Goal: Information Seeking & Learning: Compare options

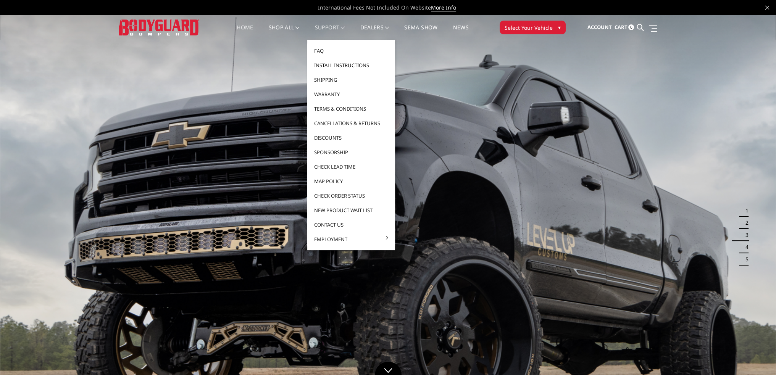
click at [327, 66] on link "Install Instructions" at bounding box center [351, 65] width 82 height 15
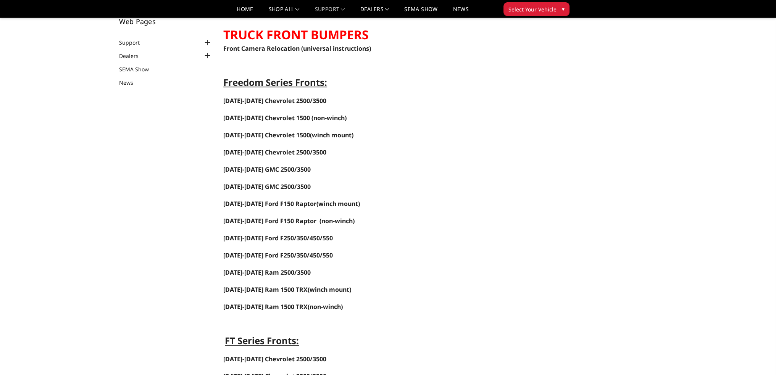
scroll to position [38, 0]
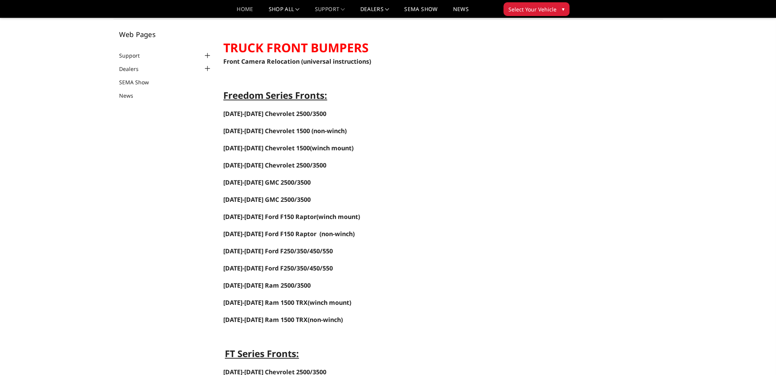
click at [244, 8] on link "Home" at bounding box center [245, 11] width 16 height 11
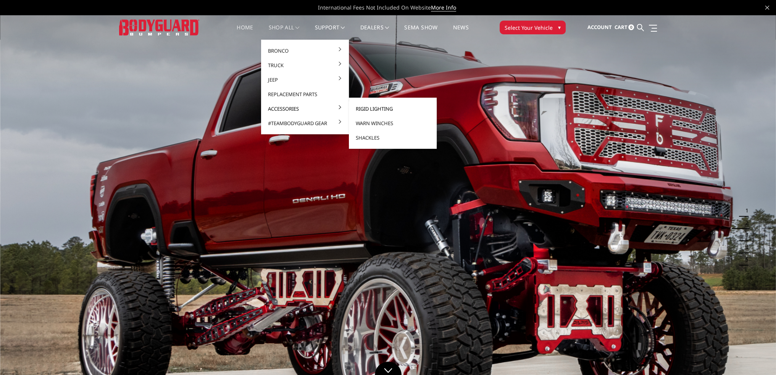
click at [360, 110] on link "Rigid Lighting" at bounding box center [393, 109] width 82 height 15
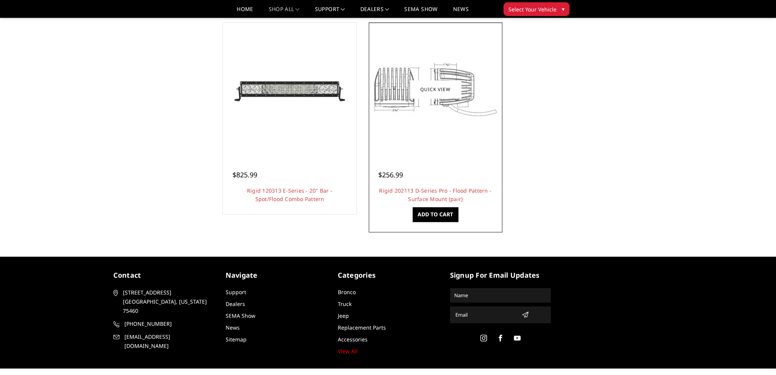
scroll to position [687, 0]
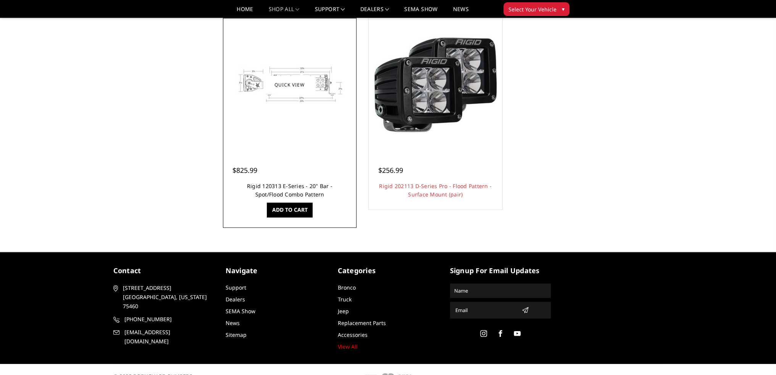
click at [306, 188] on link "Rigid 120313 E-Series - 20" Bar - Spot/Flood Combo Pattern" at bounding box center [290, 190] width 86 height 16
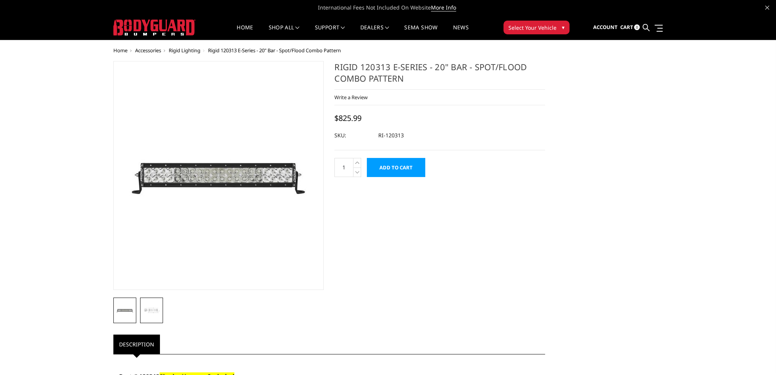
click at [145, 312] on img at bounding box center [151, 310] width 18 height 14
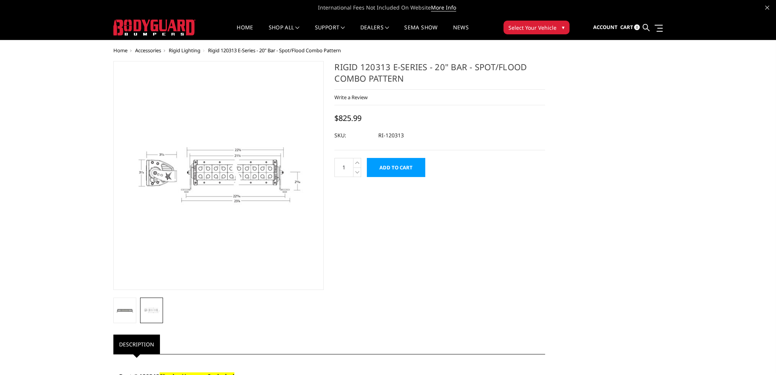
click at [191, 197] on img at bounding box center [255, 163] width 489 height 366
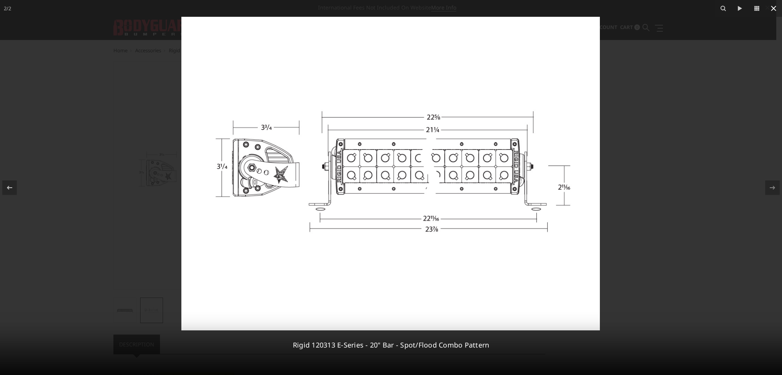
click at [773, 7] on icon at bounding box center [773, 8] width 9 height 9
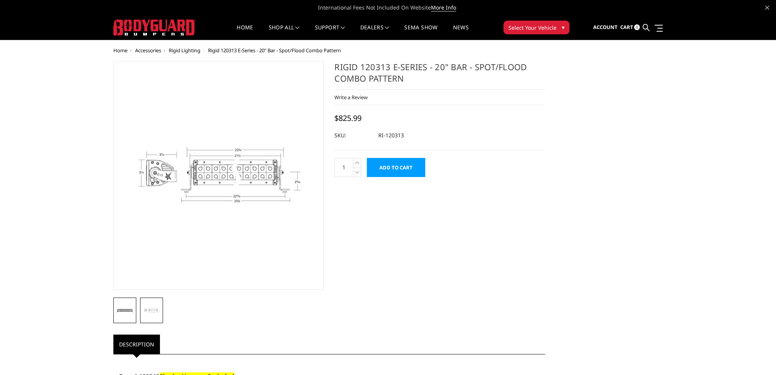
click at [121, 308] on img at bounding box center [125, 310] width 18 height 18
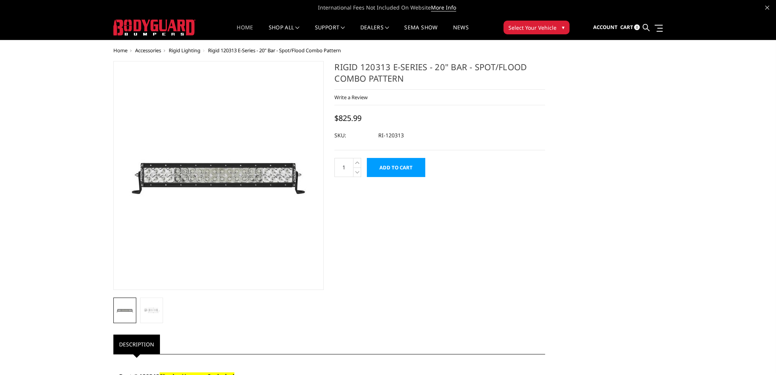
click at [243, 28] on link "Home" at bounding box center [245, 32] width 16 height 15
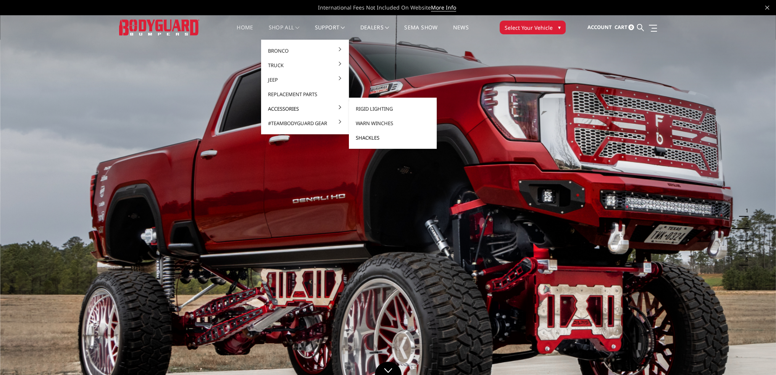
click at [370, 137] on link "Shackles" at bounding box center [393, 138] width 82 height 15
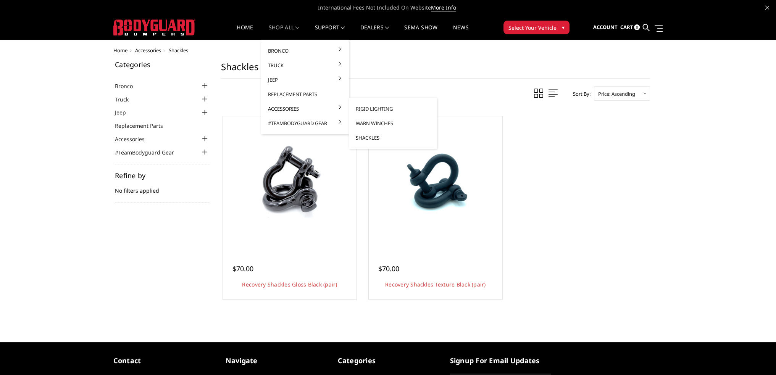
click at [372, 137] on link "Shackles" at bounding box center [393, 138] width 82 height 15
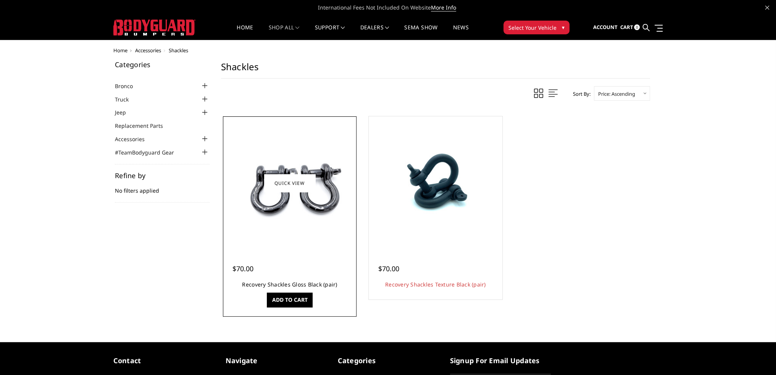
click at [299, 284] on link "Recovery Shackles Gloss Black (pair)" at bounding box center [289, 284] width 95 height 7
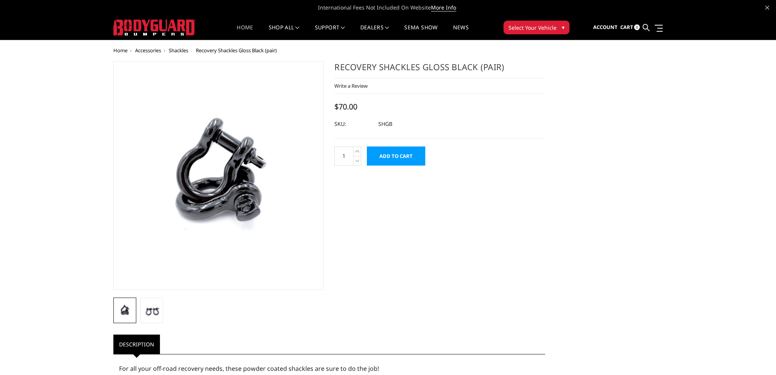
click at [243, 26] on link "Home" at bounding box center [245, 32] width 16 height 15
